Goal: Information Seeking & Learning: Check status

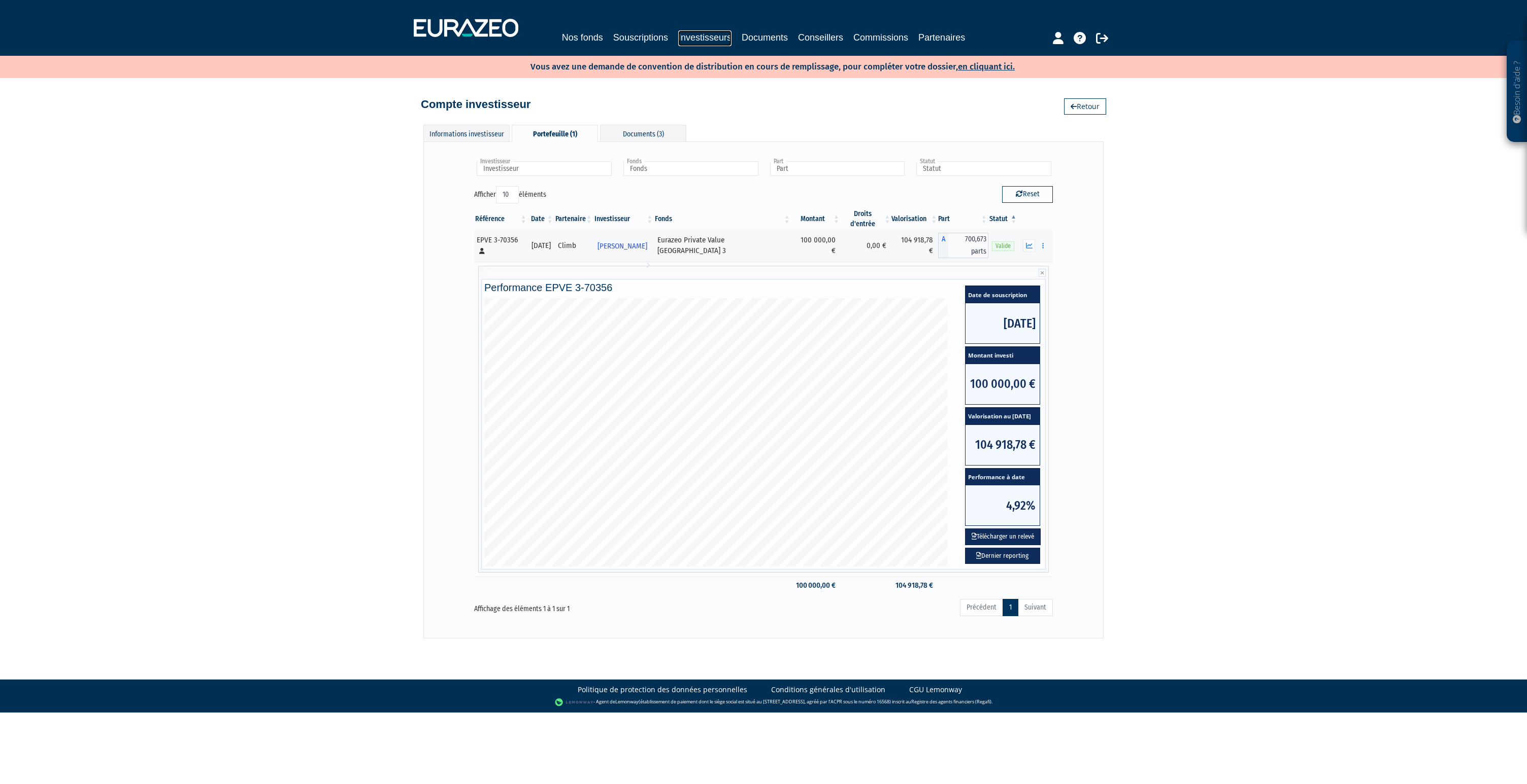
click at [686, 31] on link "Investisseurs" at bounding box center [705, 38] width 53 height 16
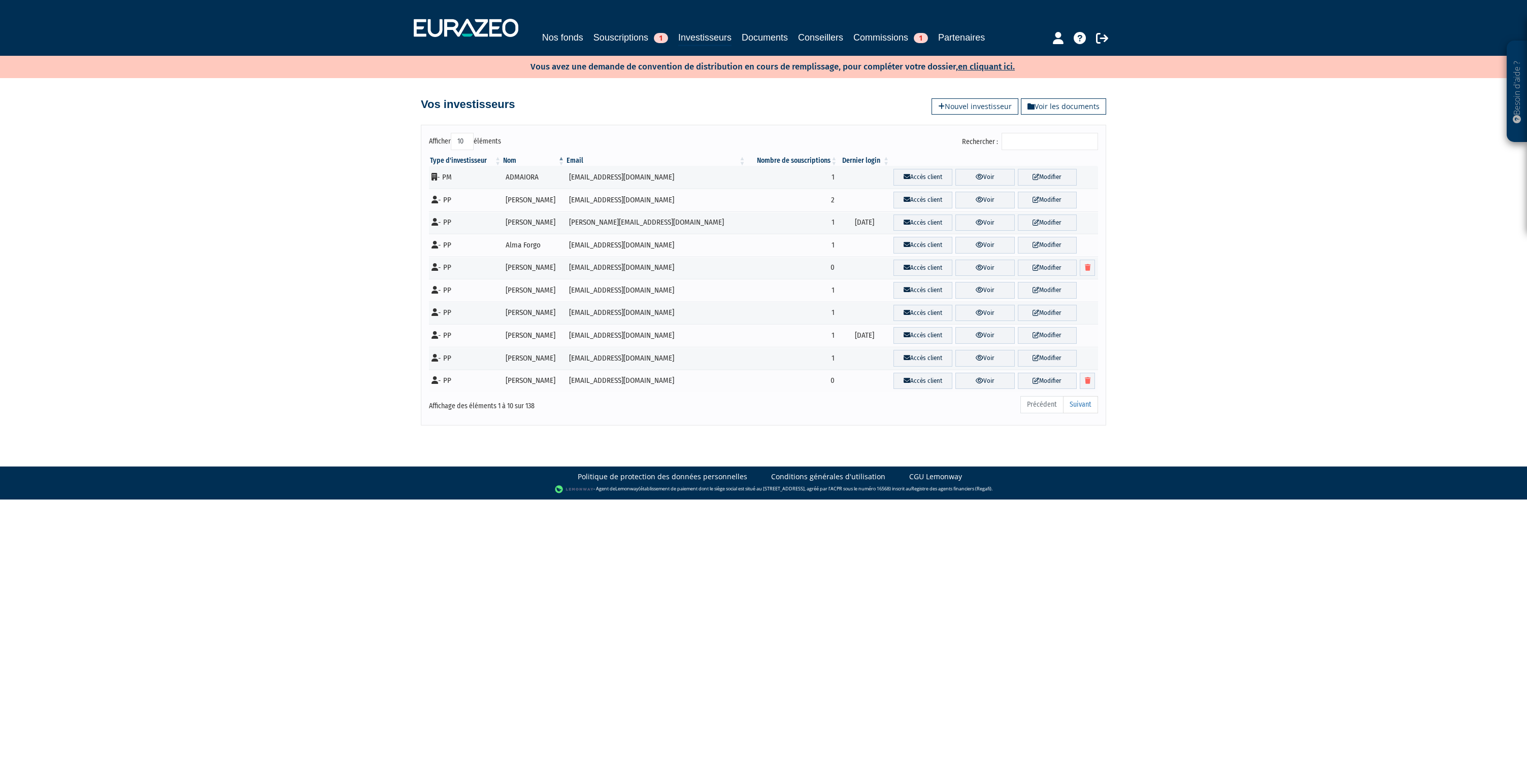
click at [1070, 143] on input "Rechercher :" at bounding box center [1050, 141] width 97 height 18
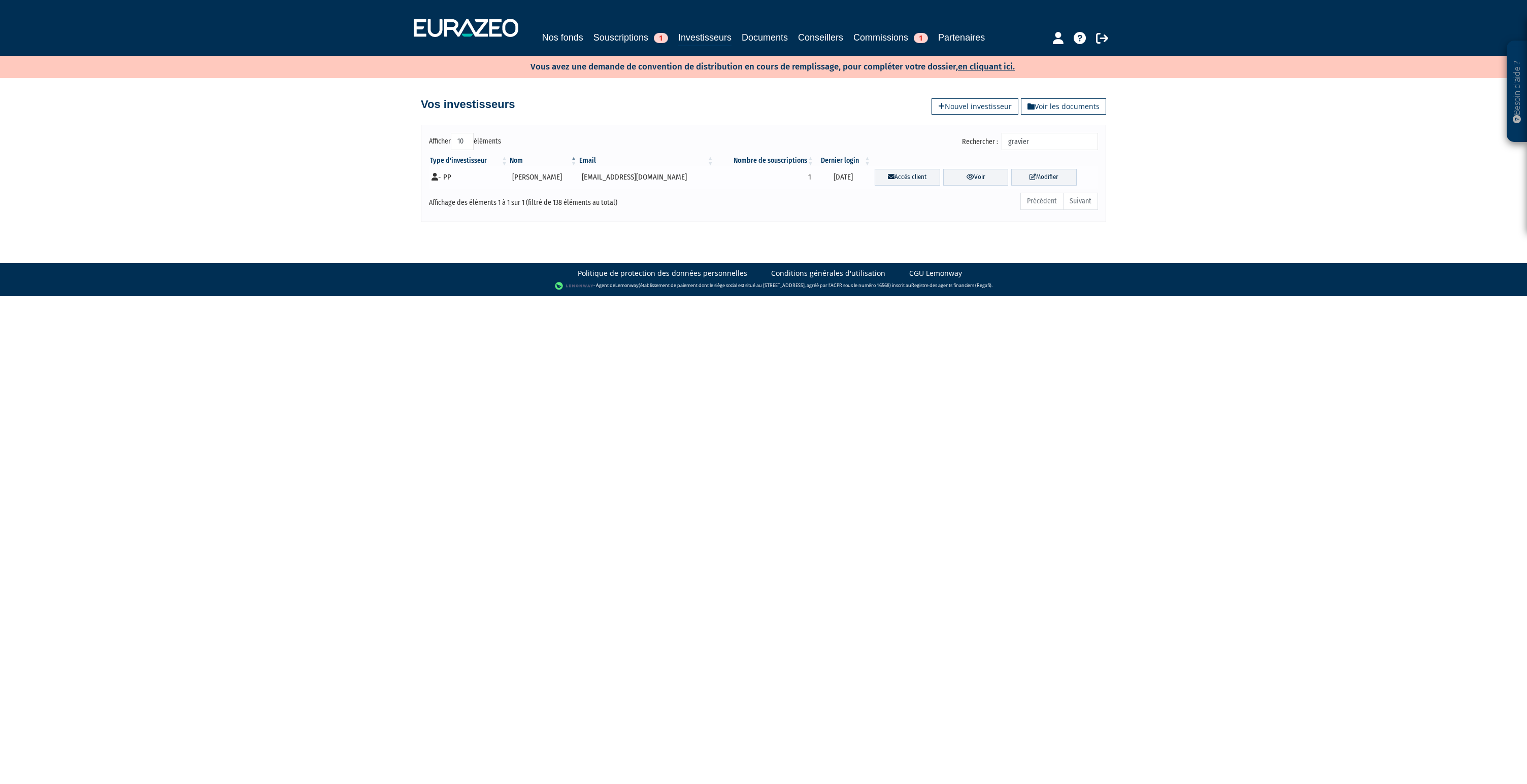
type input "gravier"
click at [970, 186] on td "Accès client Voir Modifier" at bounding box center [984, 178] width 226 height 23
click at [970, 181] on link "Voir" at bounding box center [976, 178] width 66 height 17
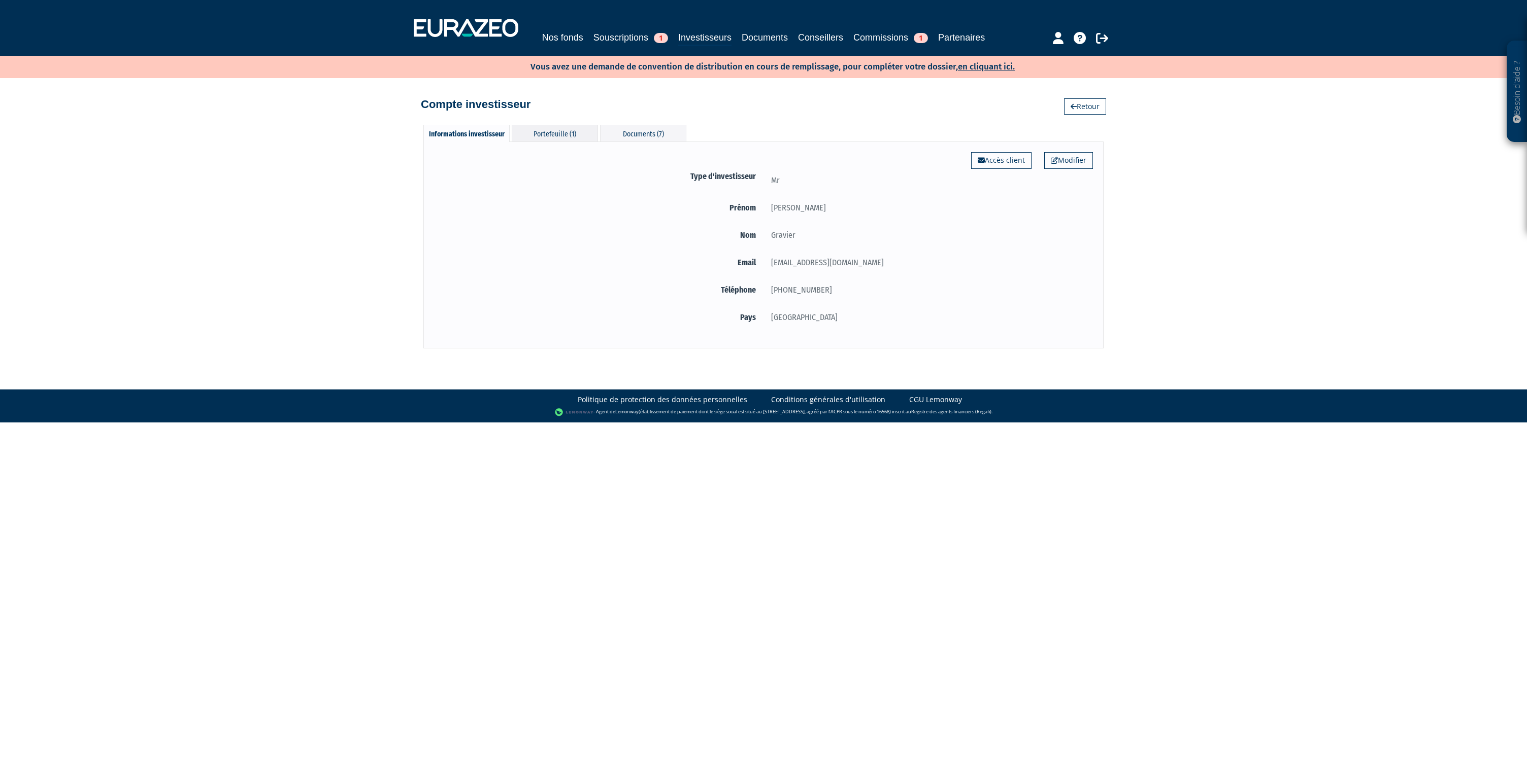
click at [579, 133] on div "Portefeuille (1)" at bounding box center [554, 133] width 86 height 17
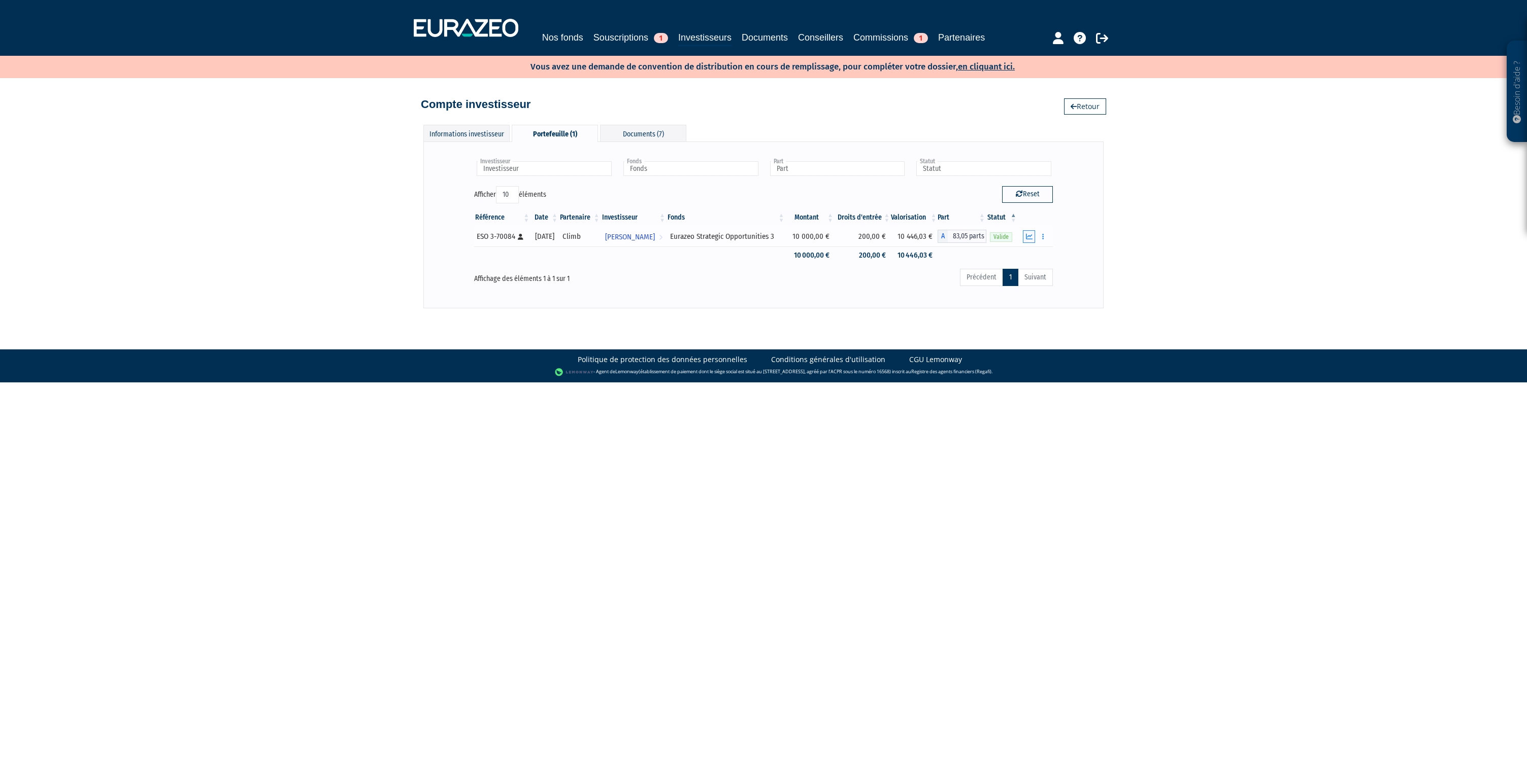
click at [1027, 236] on icon "button" at bounding box center [1029, 236] width 7 height 7
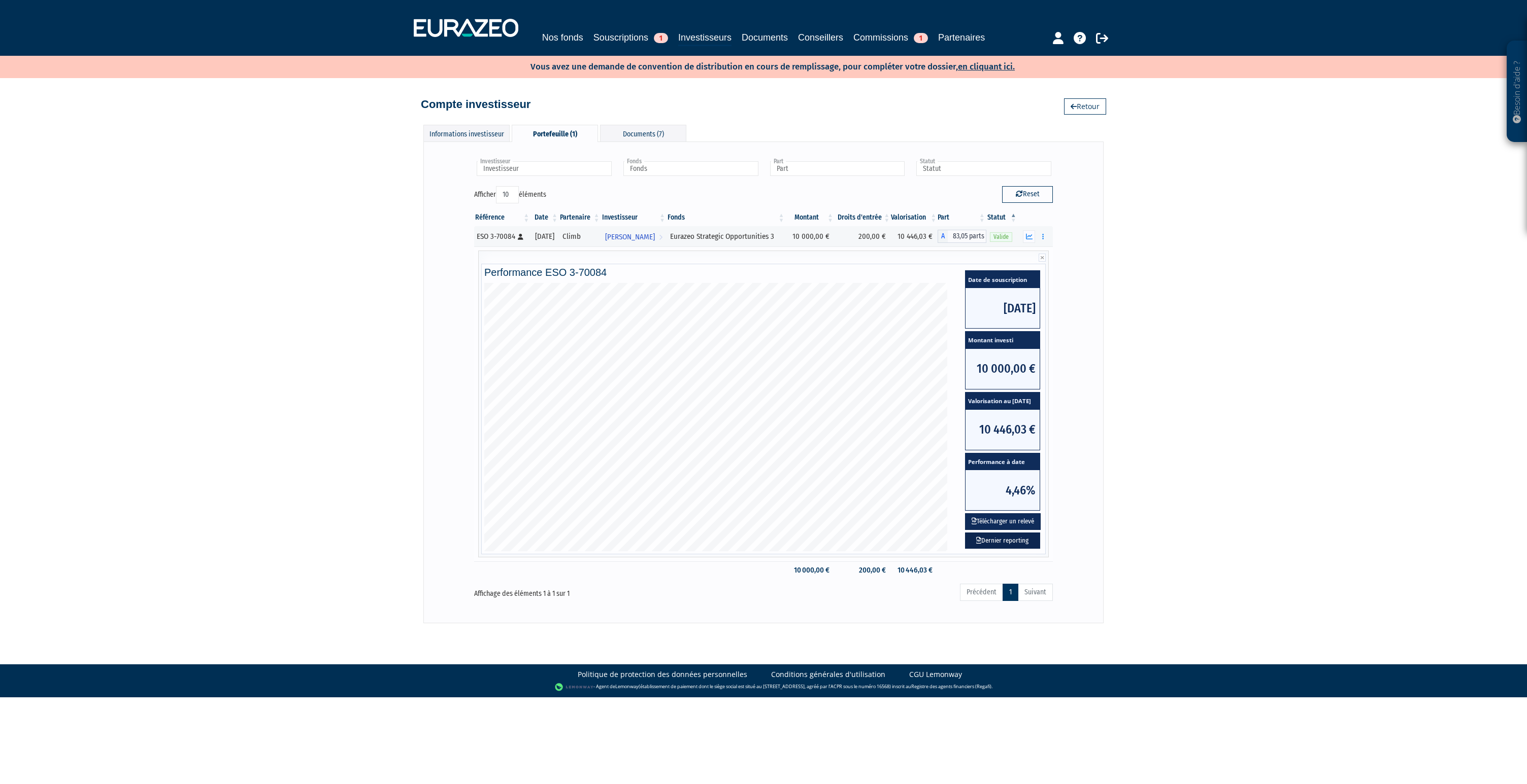
click at [1017, 542] on link "Dernier reporting" at bounding box center [1002, 541] width 75 height 17
